Goal: Transaction & Acquisition: Download file/media

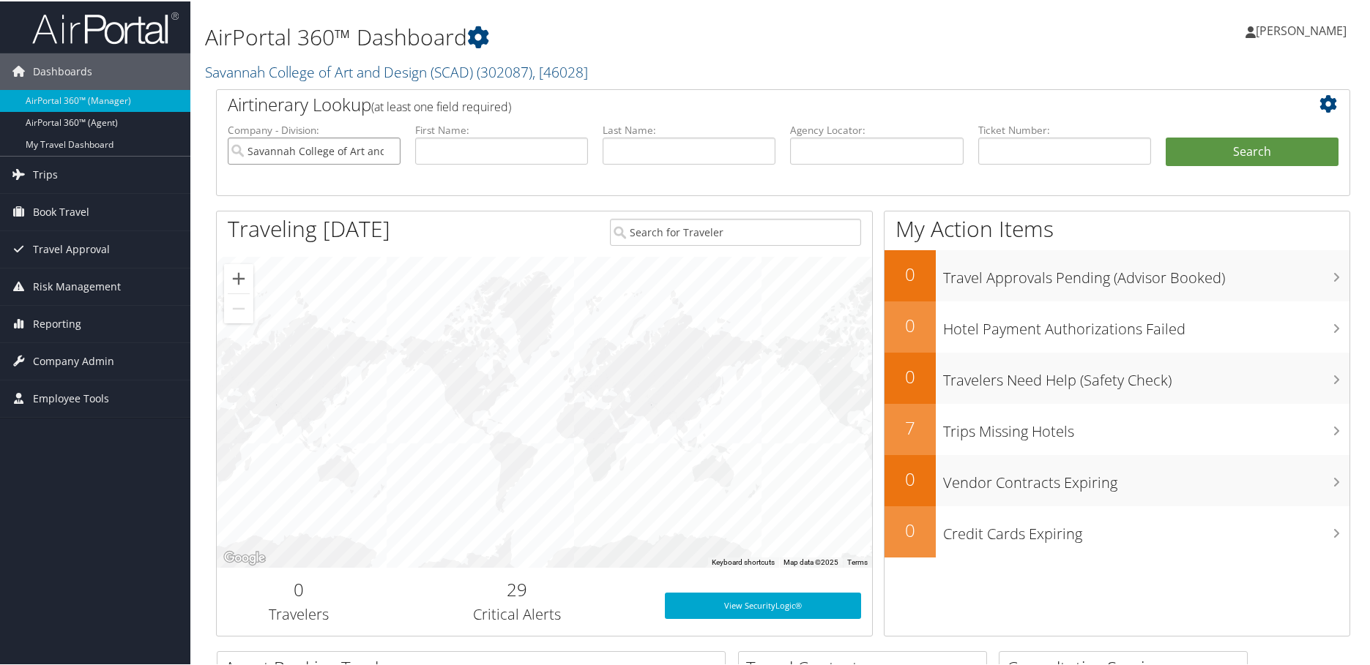
click at [389, 149] on input "Savannah College of Art and Design (SCAD)" at bounding box center [314, 149] width 173 height 27
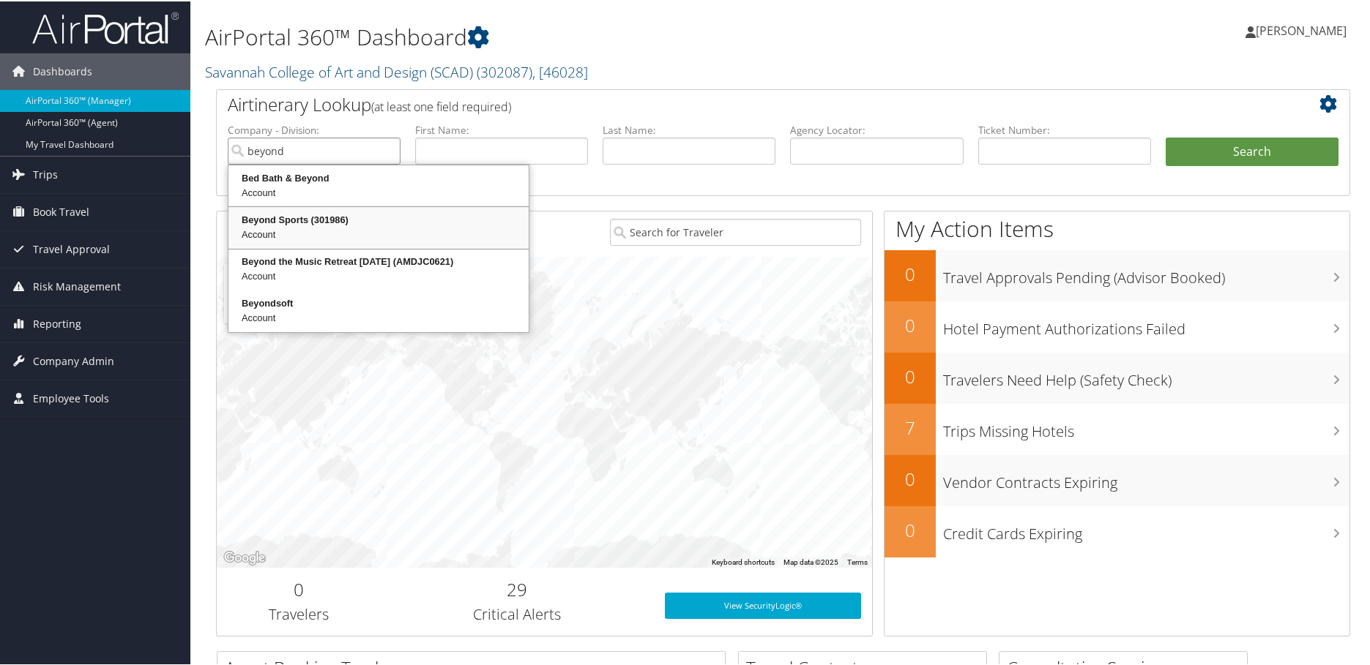
click at [329, 215] on div "Beyond Sports (301986)" at bounding box center [379, 219] width 296 height 15
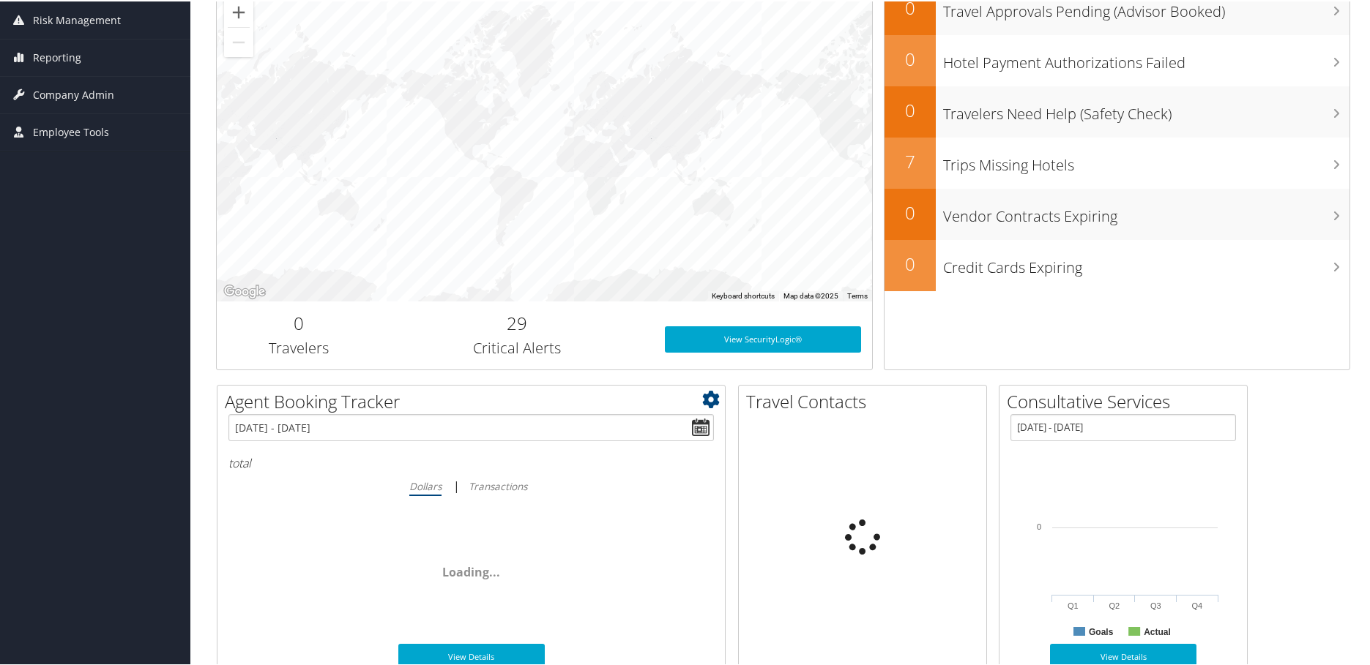
scroll to position [512, 0]
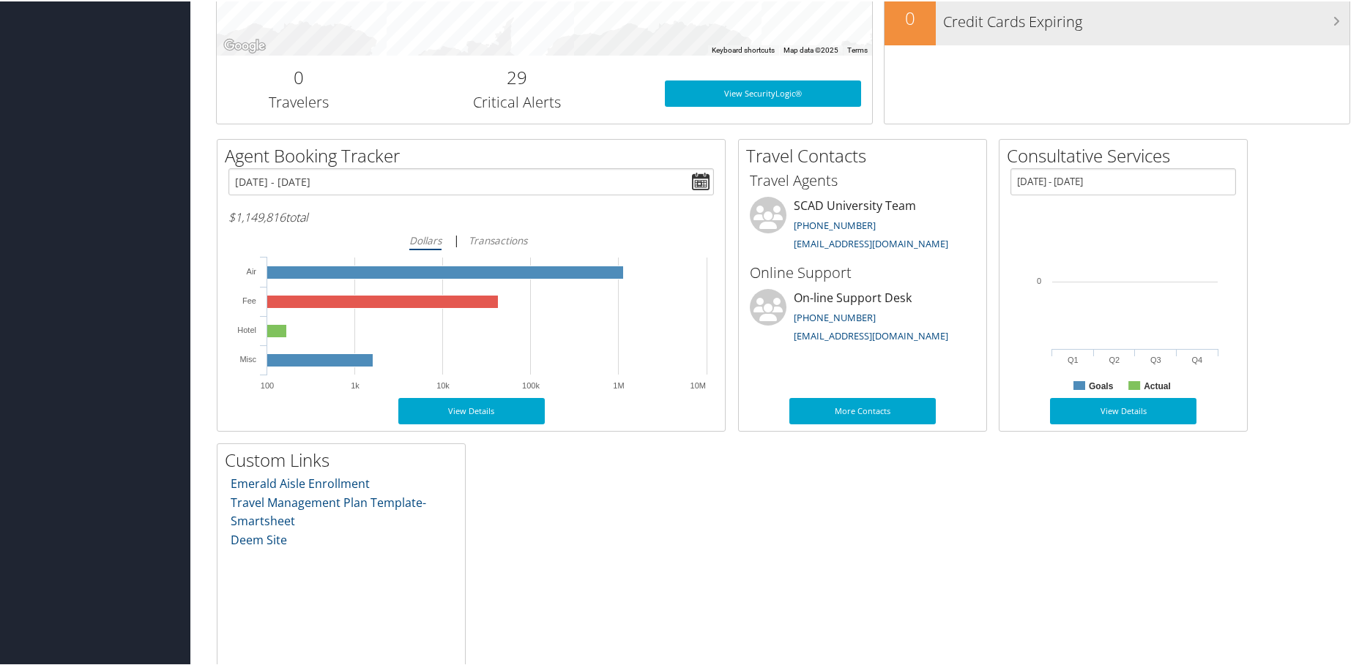
type input "Beyond Sports"
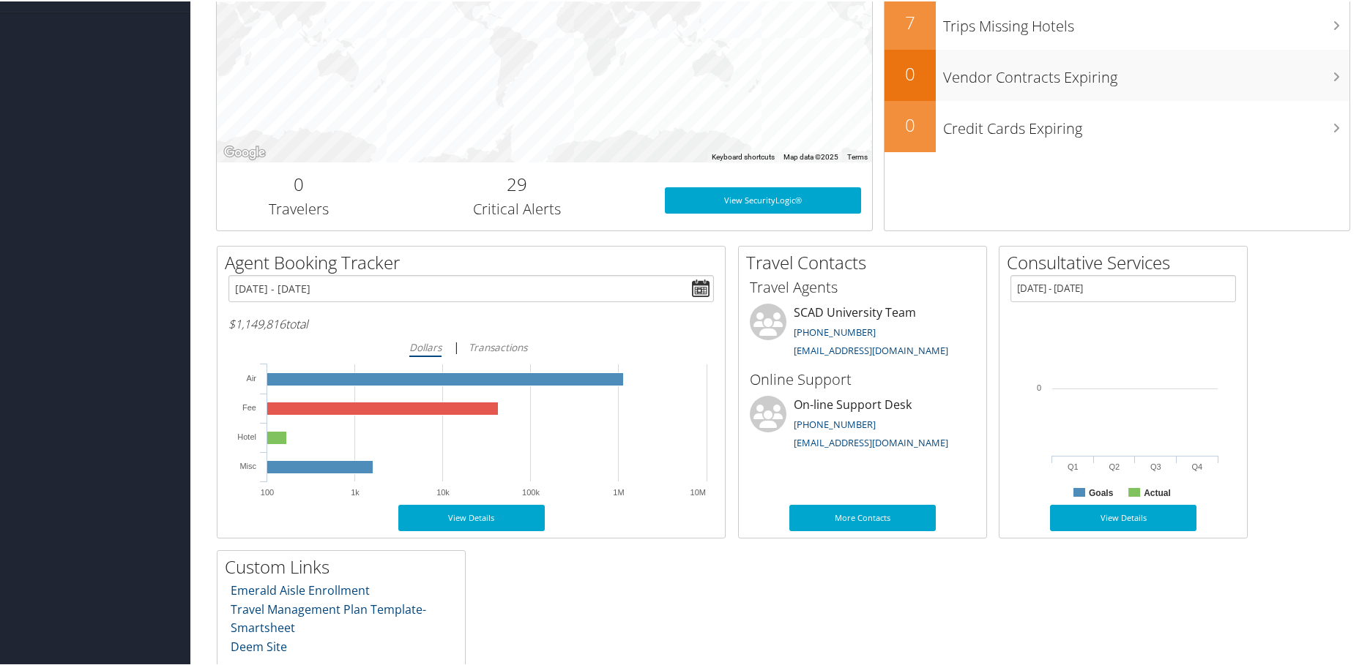
scroll to position [156, 0]
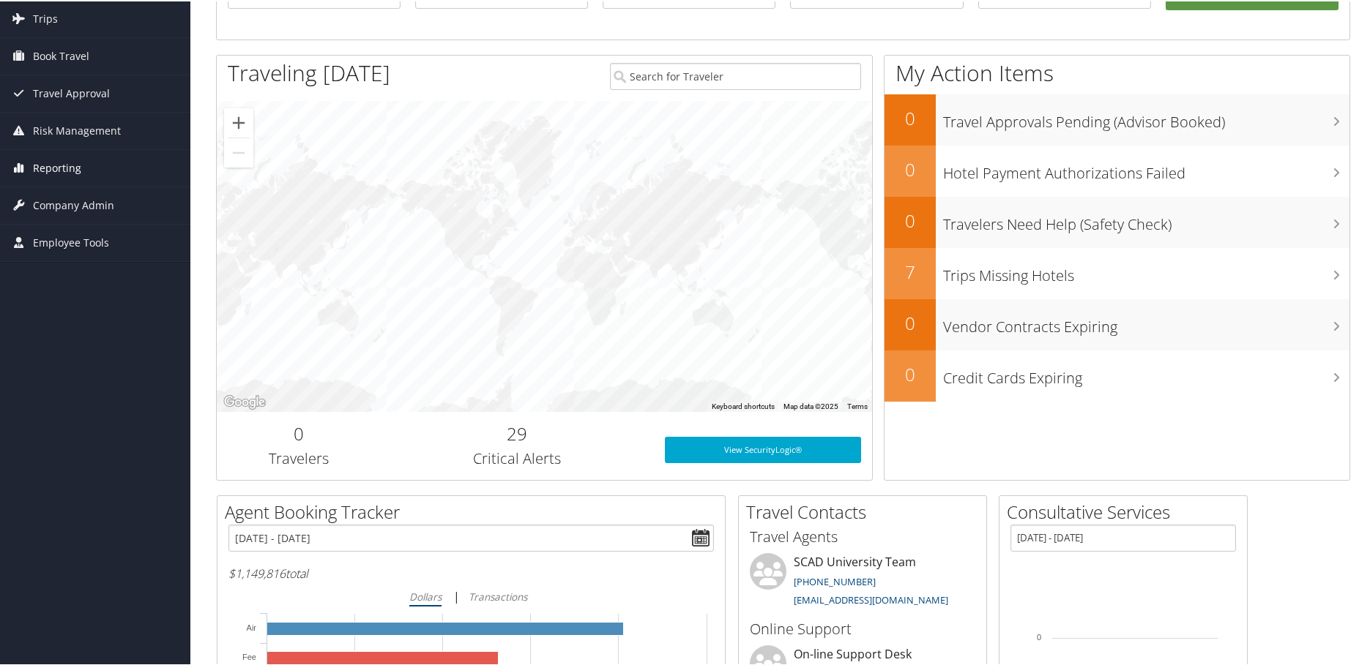
click at [59, 170] on span "Reporting" at bounding box center [57, 167] width 48 height 37
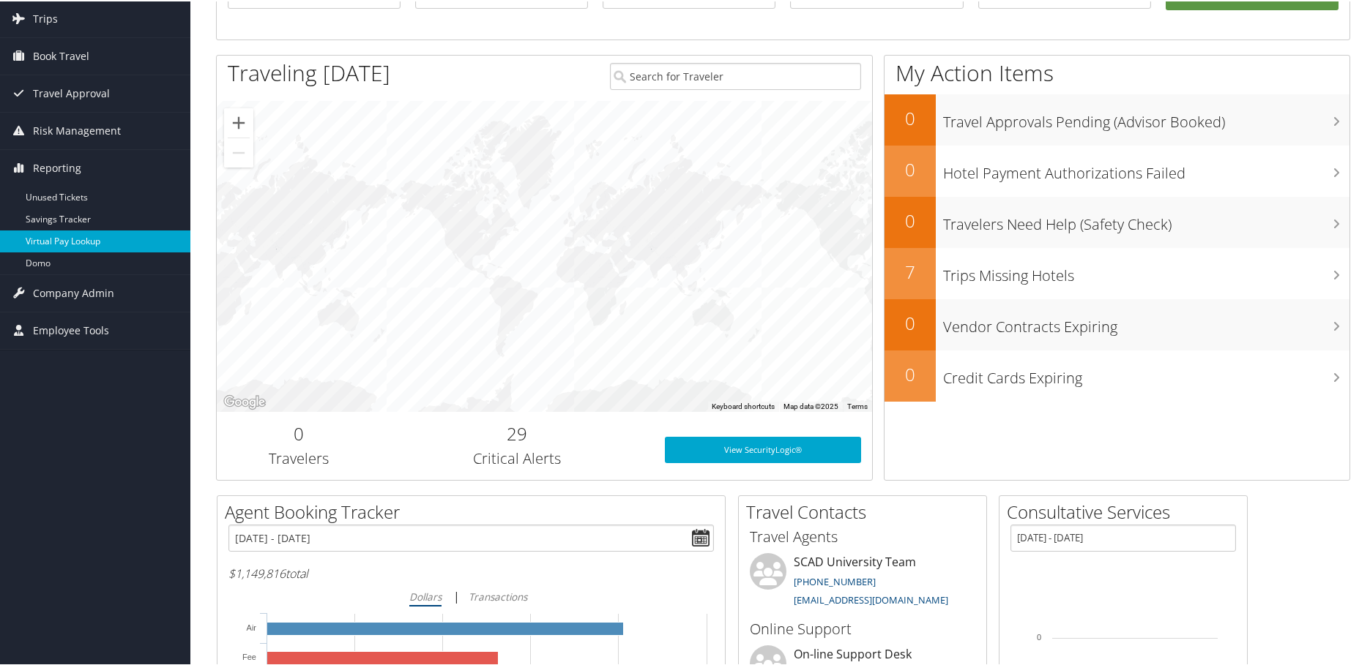
click at [85, 236] on link "Virtual Pay Lookup" at bounding box center [95, 240] width 190 height 22
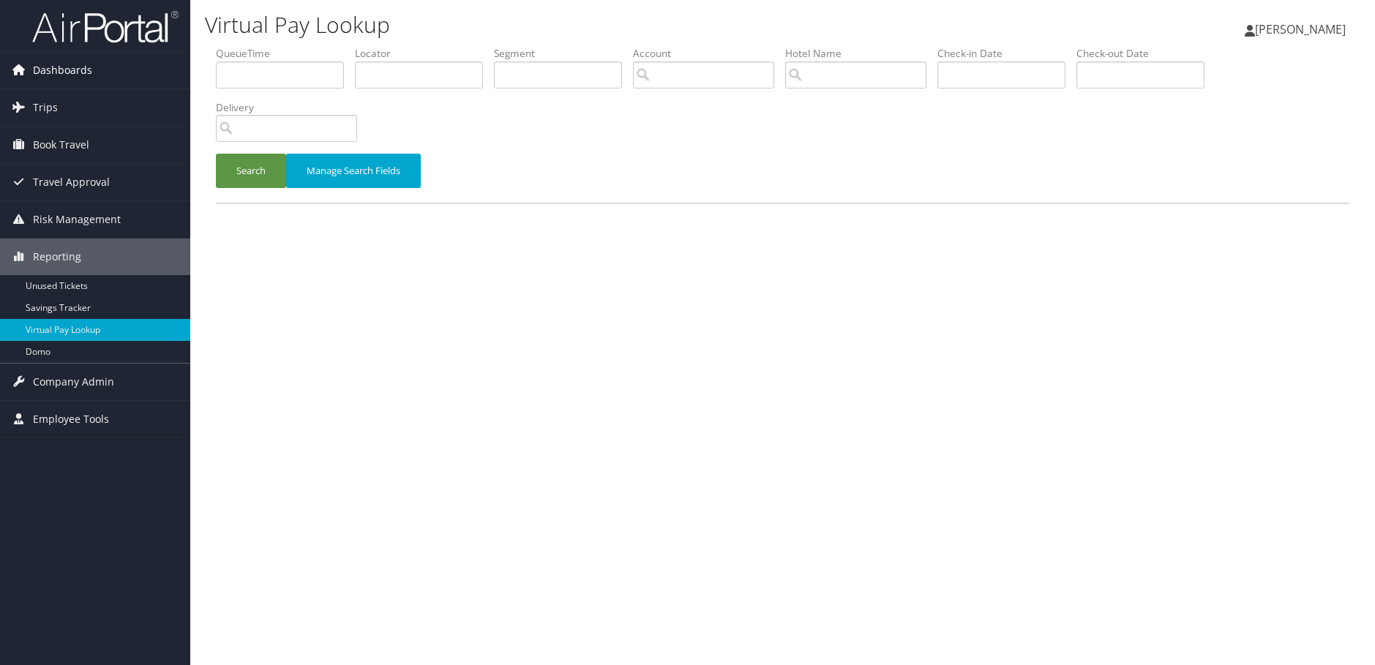
click at [59, 70] on span "Dashboards" at bounding box center [62, 70] width 59 height 37
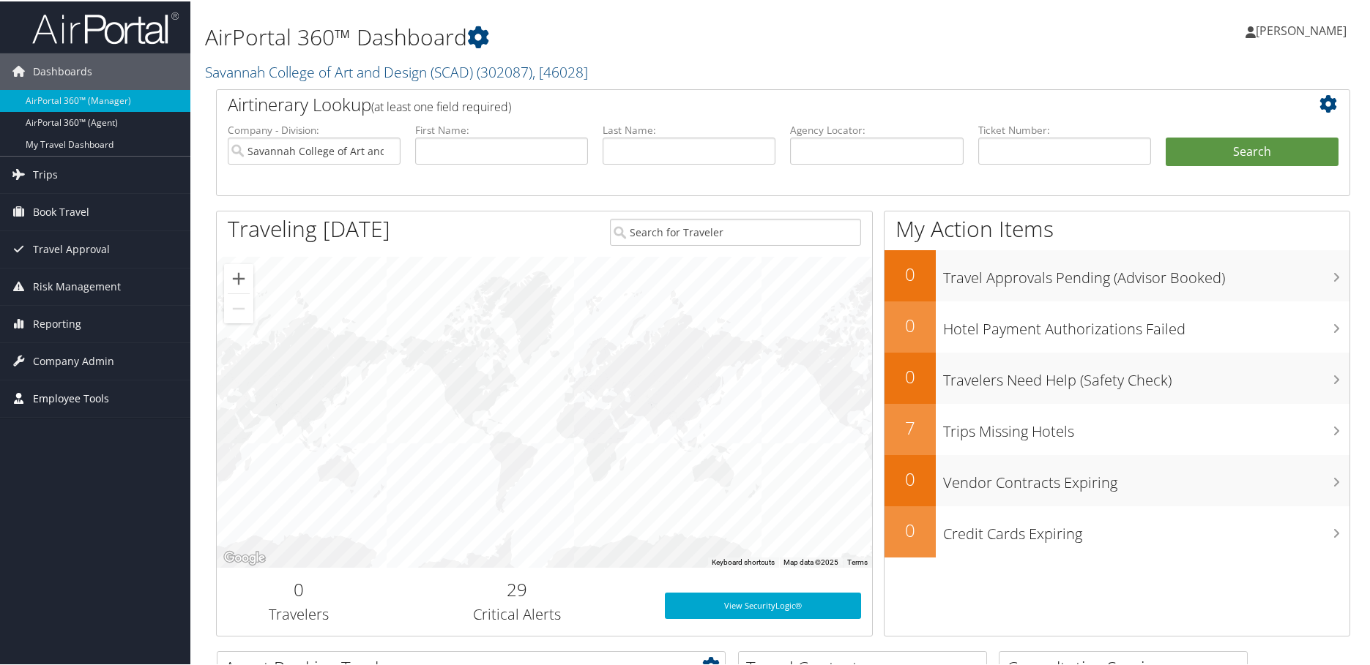
click at [48, 395] on span "Employee Tools" at bounding box center [71, 397] width 76 height 37
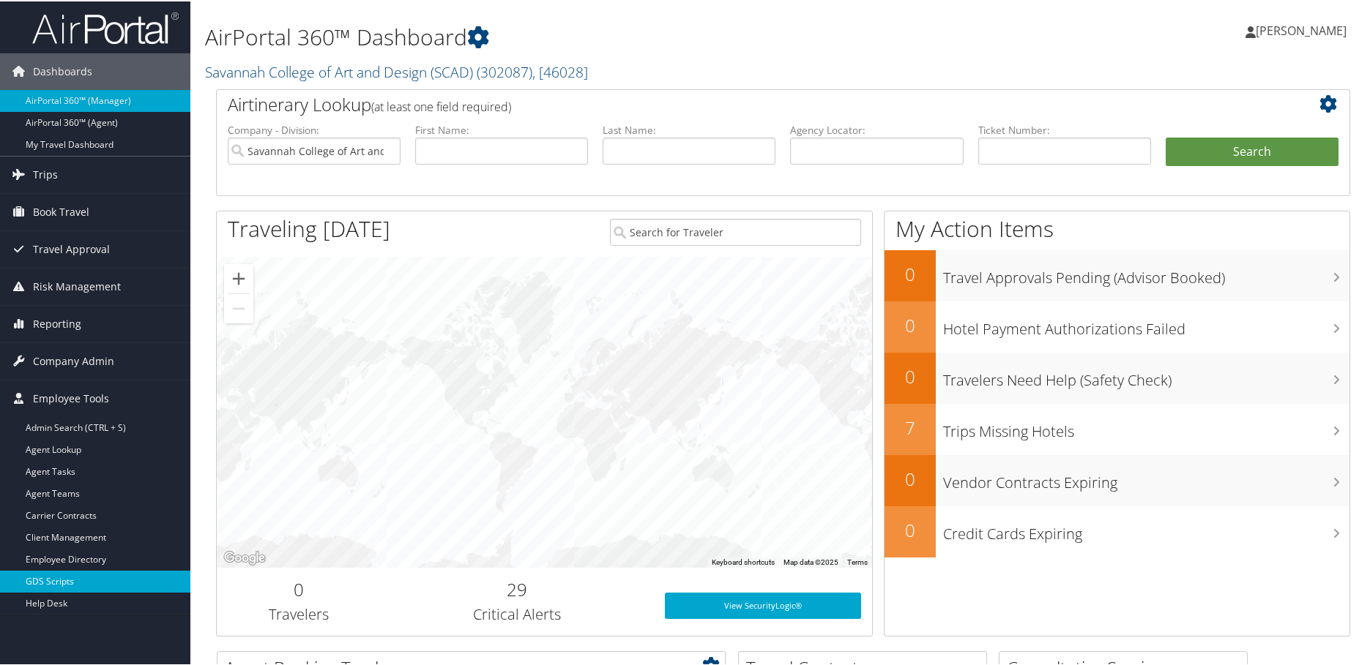
click at [92, 580] on link "GDS Scripts" at bounding box center [95, 581] width 190 height 22
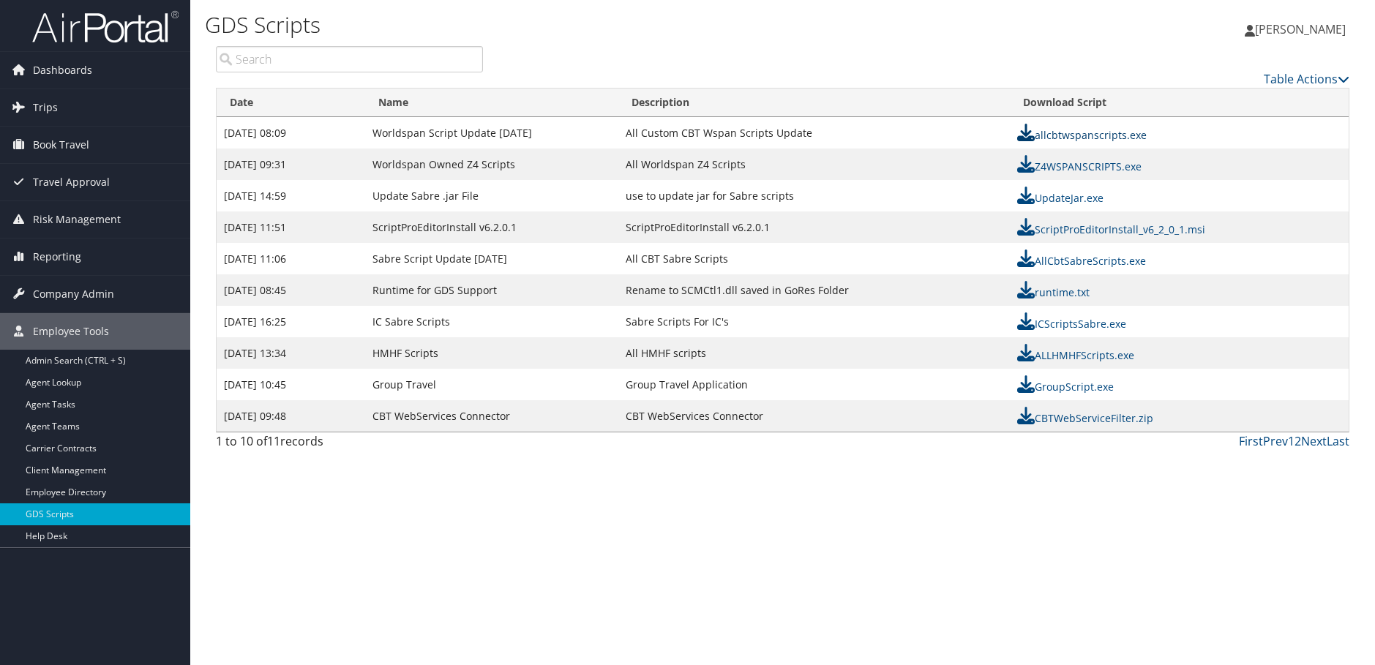
click at [1070, 135] on link "allcbtwspanscripts.exe" at bounding box center [1082, 135] width 130 height 14
click at [1068, 263] on link "AllCbtSabreScripts.exe" at bounding box center [1081, 261] width 129 height 14
